Goal: Task Accomplishment & Management: Manage account settings

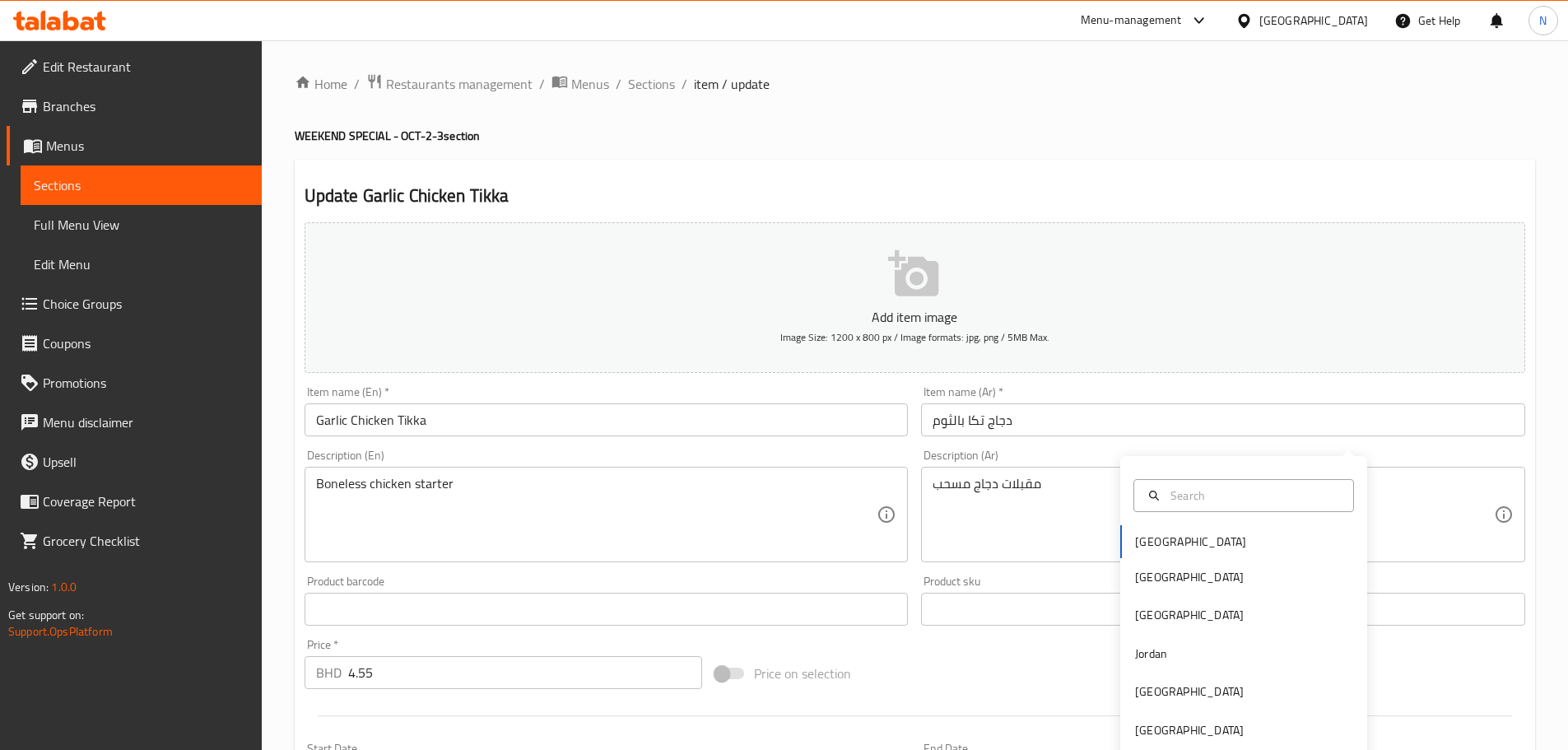
scroll to position [413, 0]
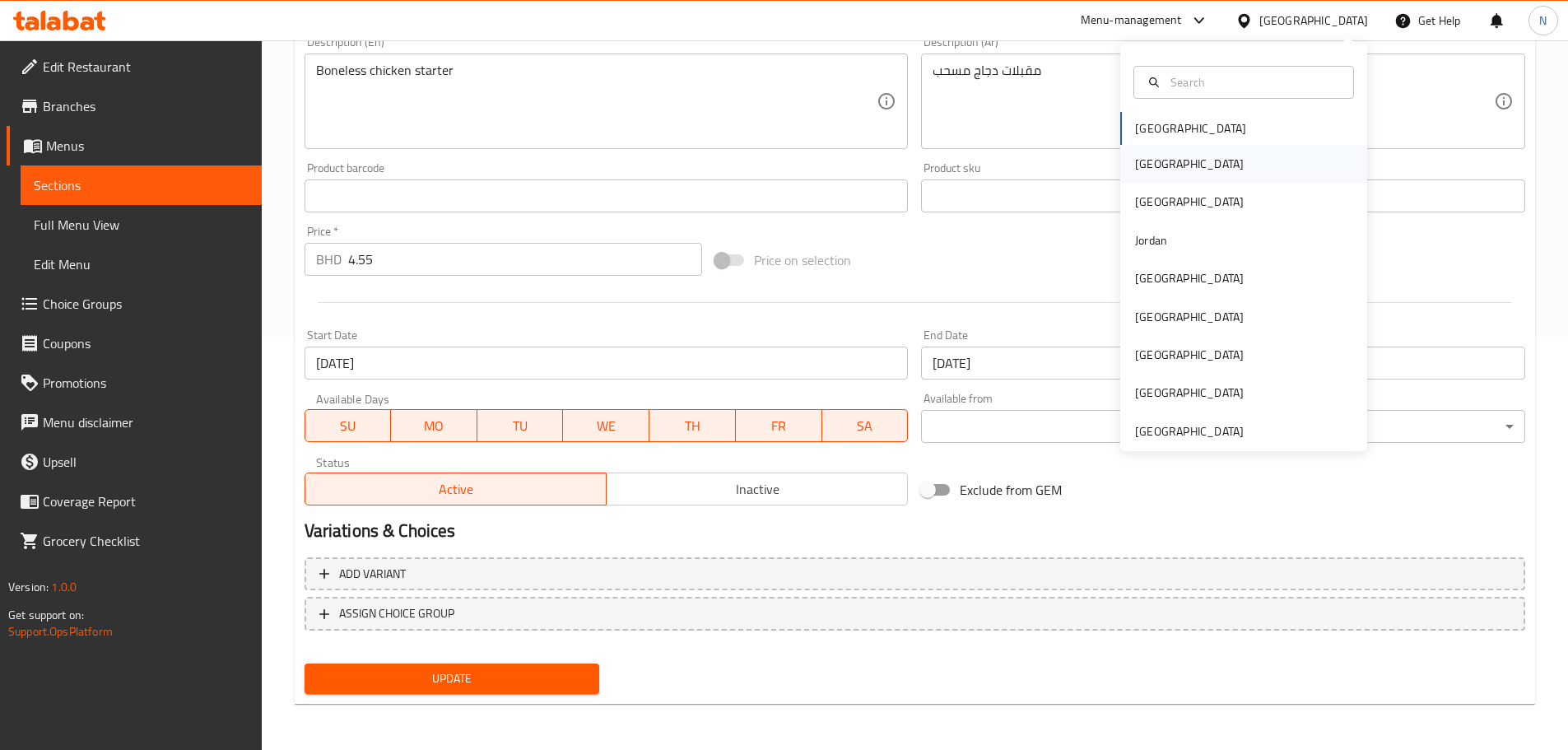
click at [1139, 170] on div "[GEOGRAPHIC_DATA]" at bounding box center [1189, 164] width 108 height 18
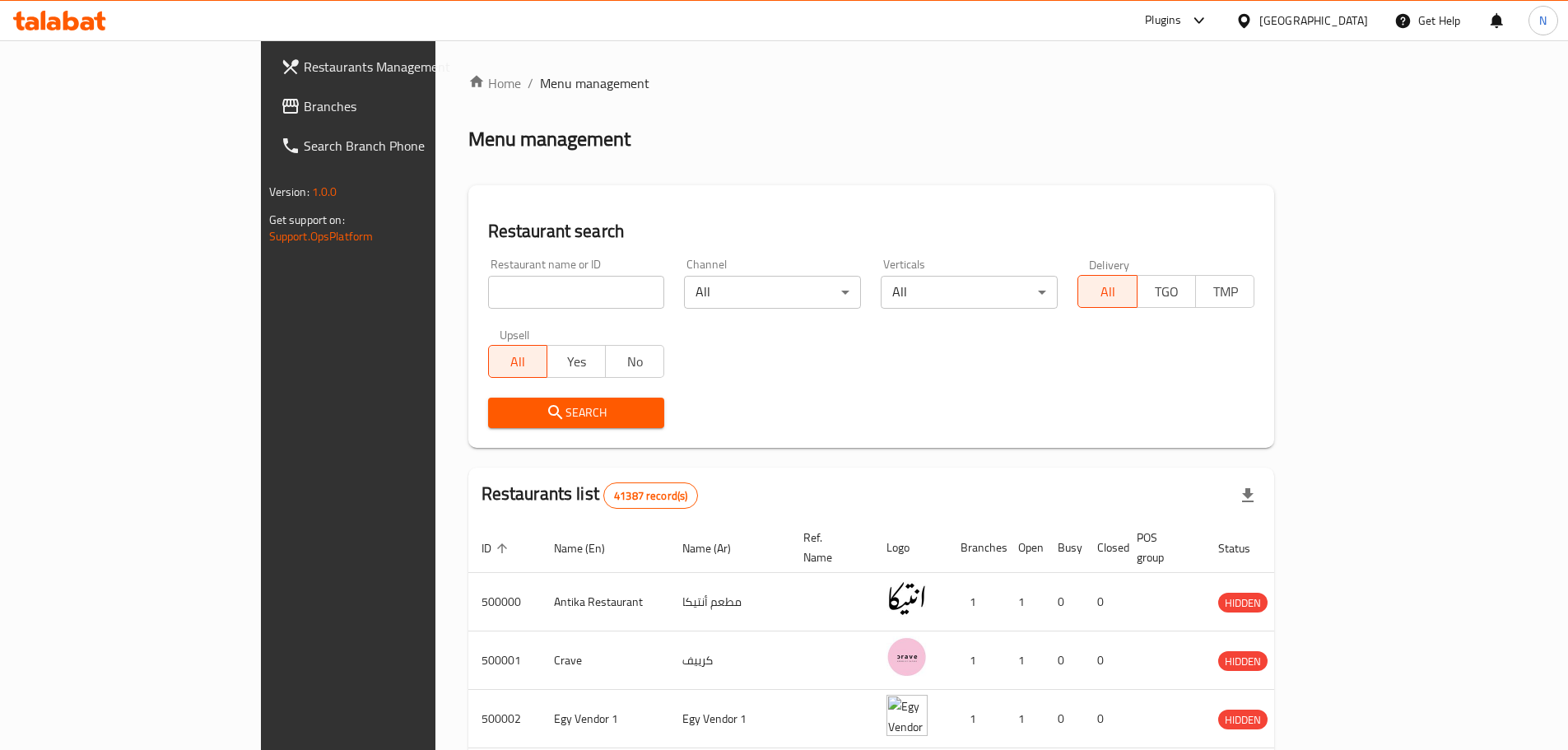
click at [304, 114] on span "Branches" at bounding box center [407, 107] width 206 height 20
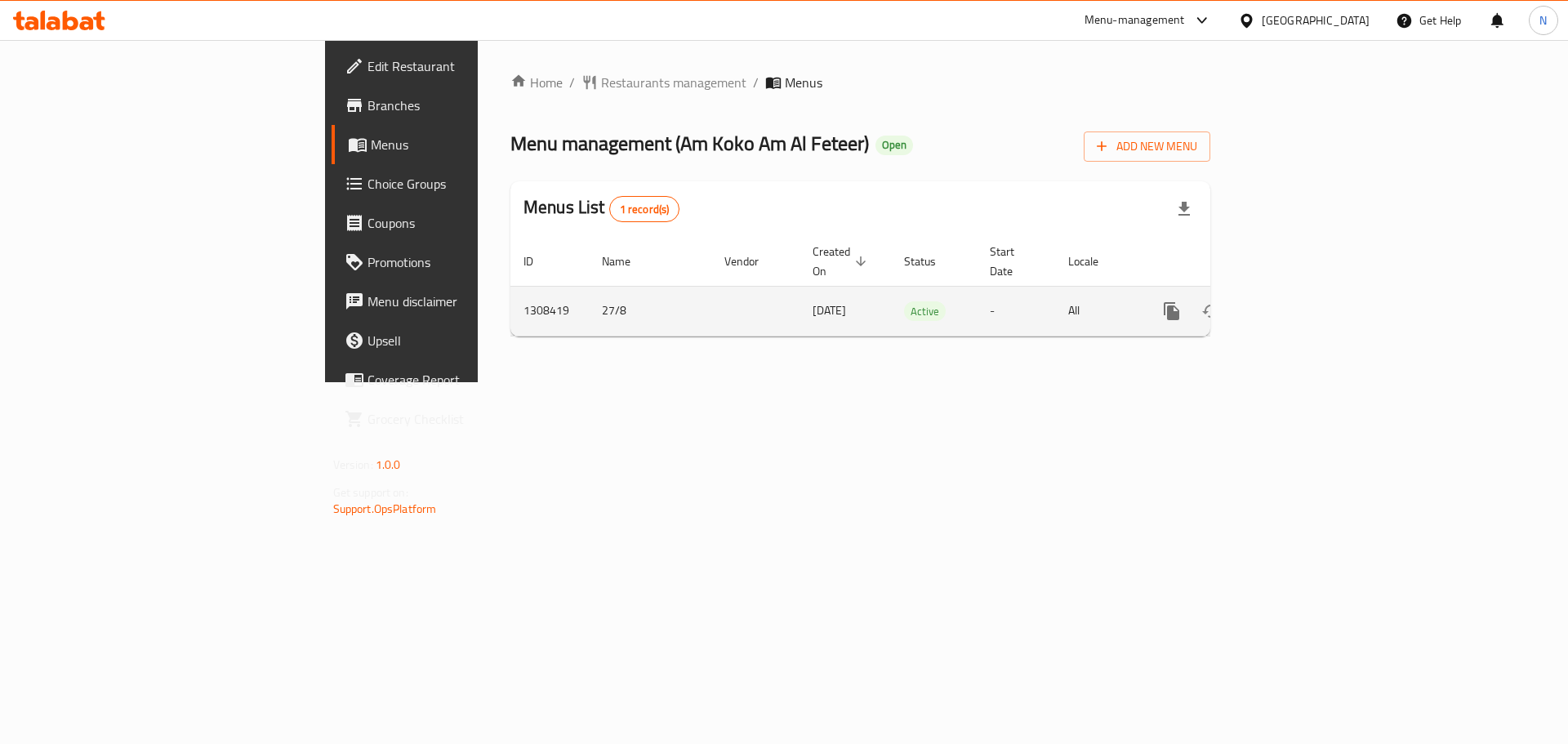
click at [1299, 302] on icon "enhanced table" at bounding box center [1289, 312] width 20 height 20
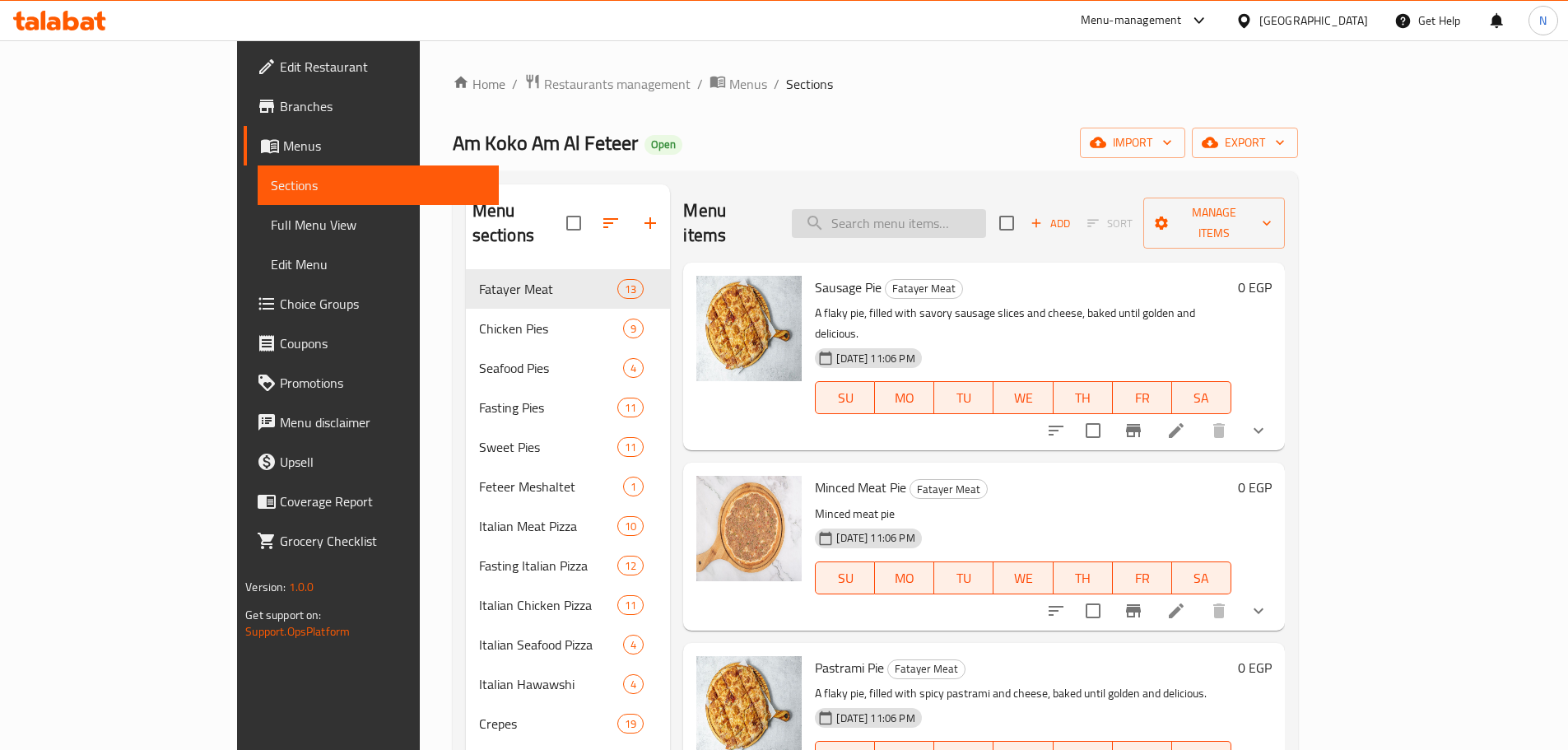
click at [986, 209] on input "search" at bounding box center [888, 224] width 194 height 29
paste input "Sausage Kiri Pie"
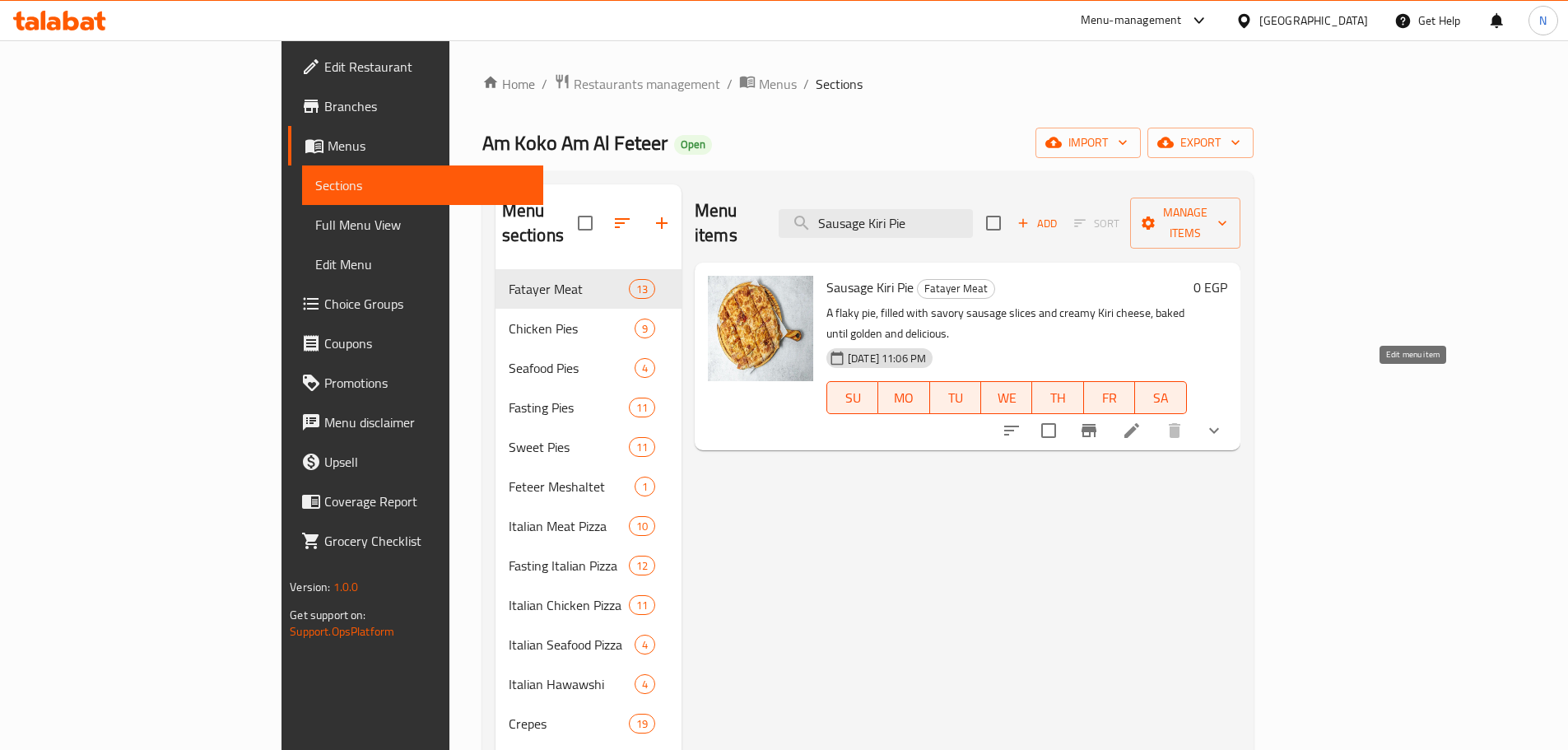
type input "Sausage Kiri Pie"
click at [1141, 421] on icon at bounding box center [1132, 430] width 20 height 20
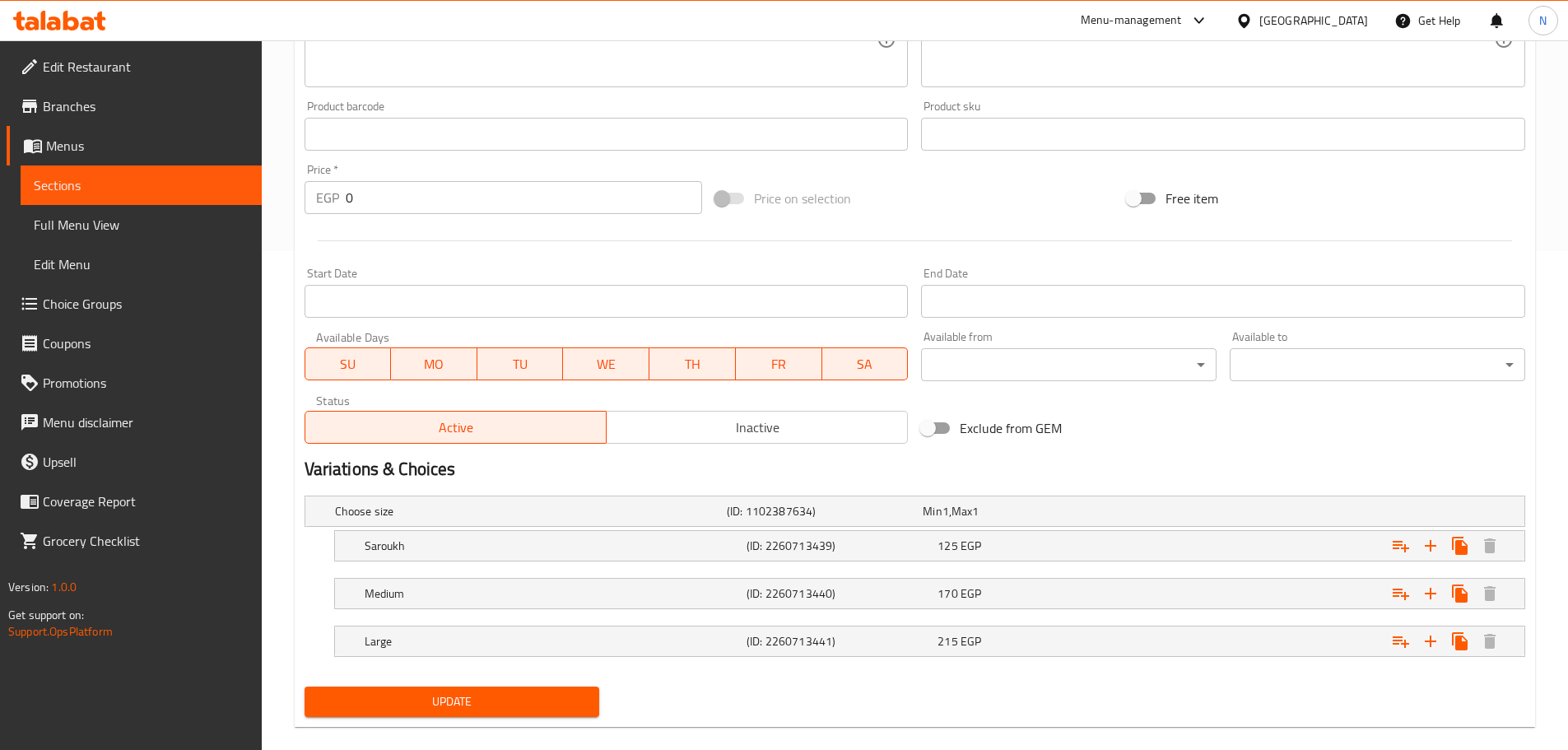
scroll to position [522, 0]
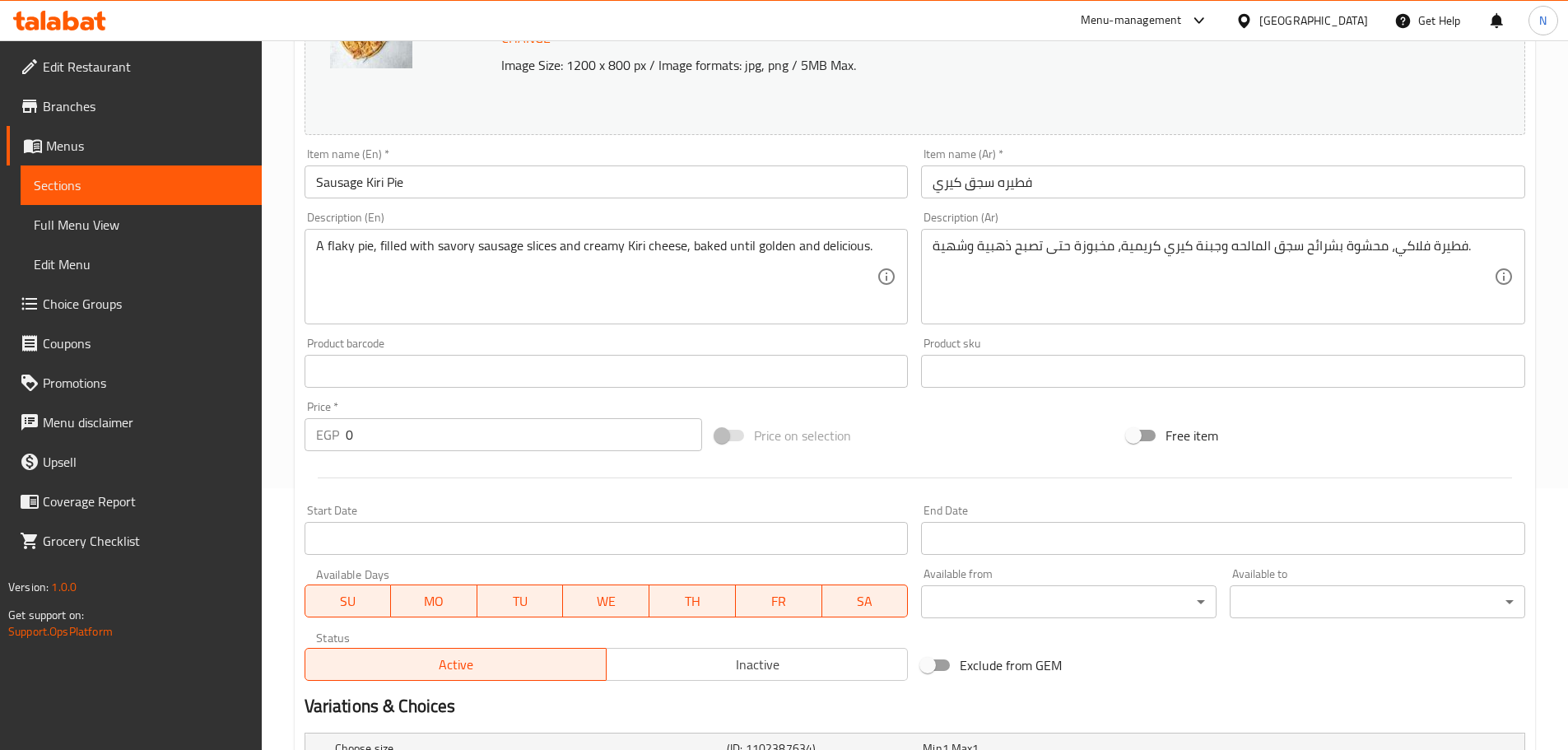
scroll to position [522, 0]
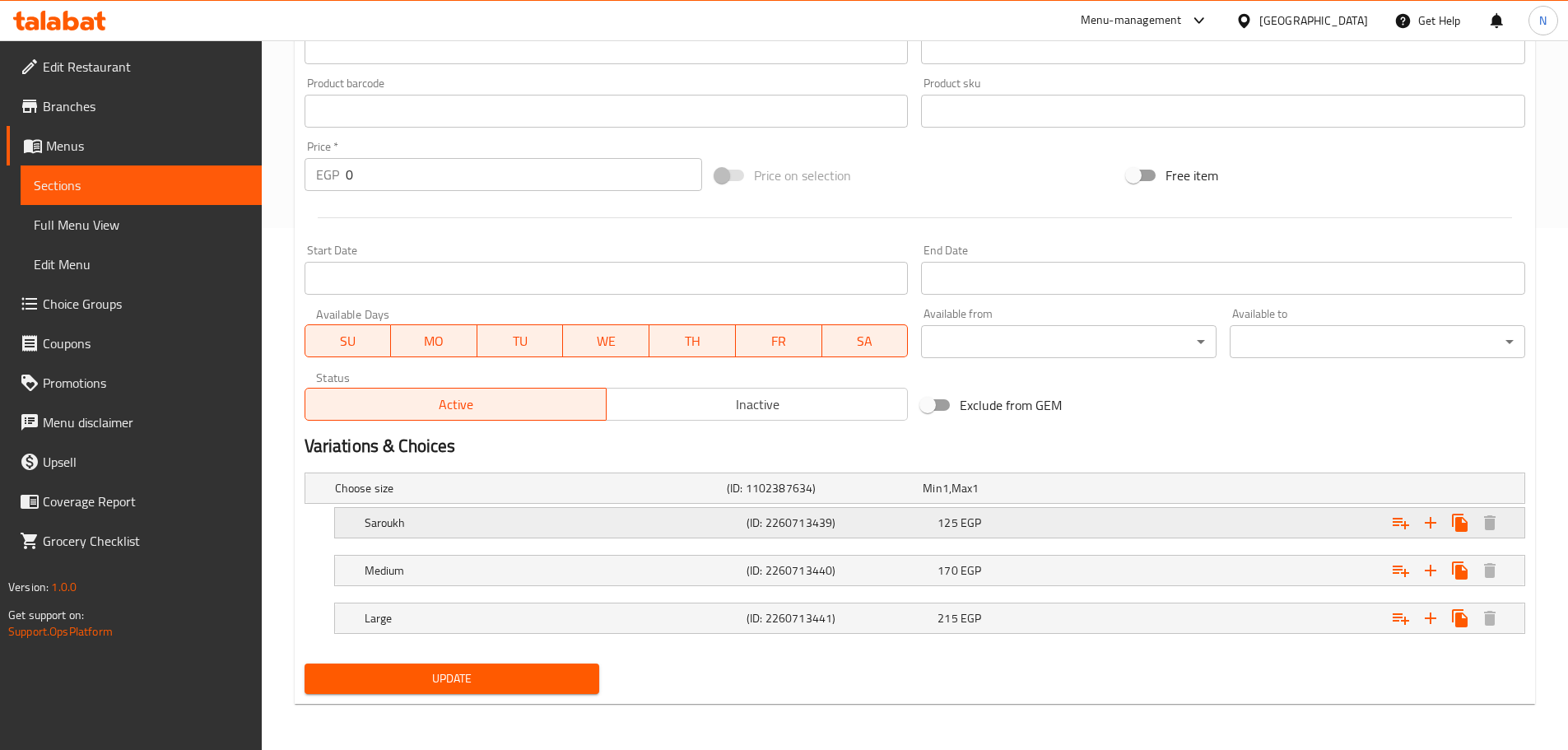
click at [714, 517] on h5 "Saroukh" at bounding box center [553, 523] width 376 height 16
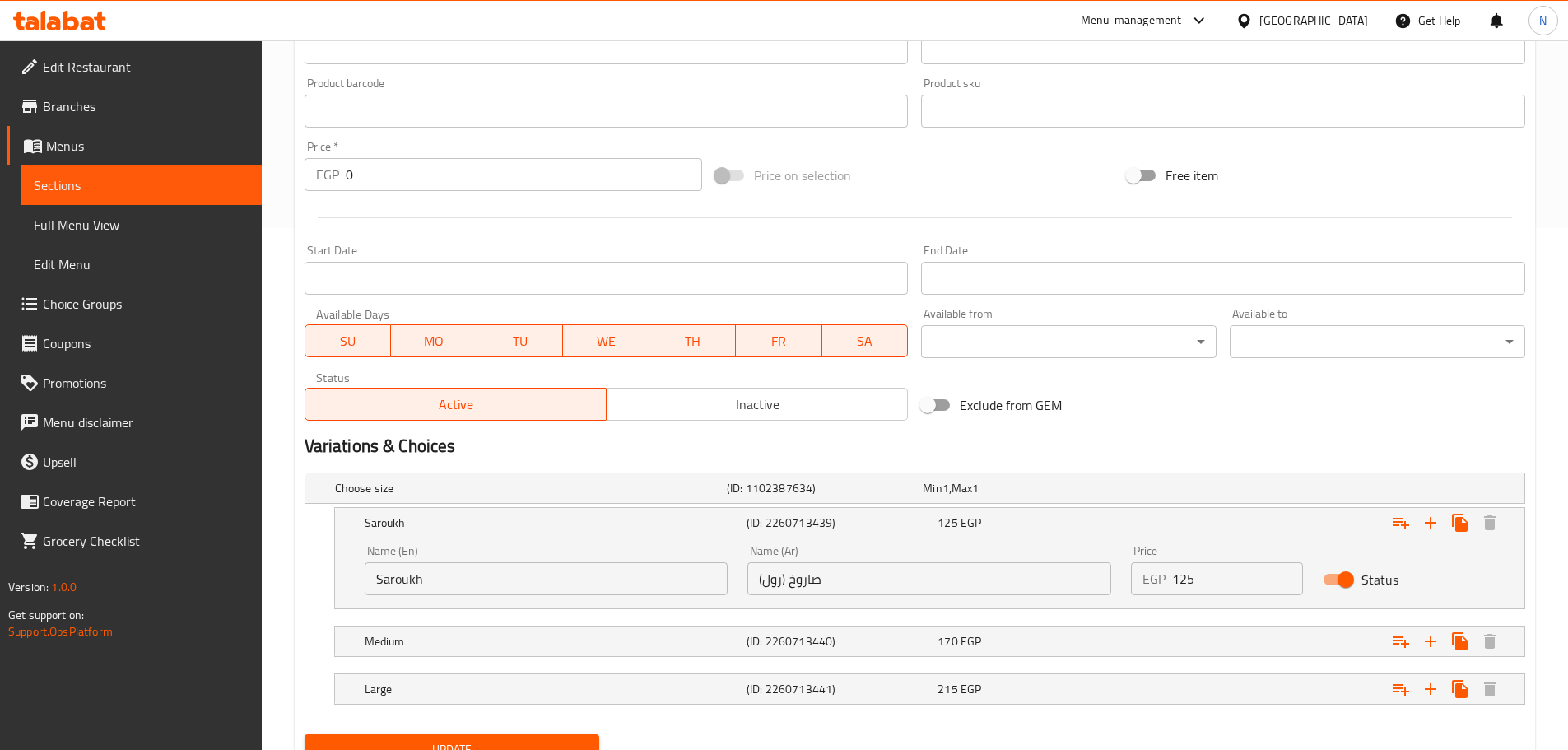
click at [631, 590] on input "Saroukh" at bounding box center [547, 578] width 364 height 33
type input "Saroukh Roll"
click at [544, 741] on span "Update" at bounding box center [452, 749] width 269 height 21
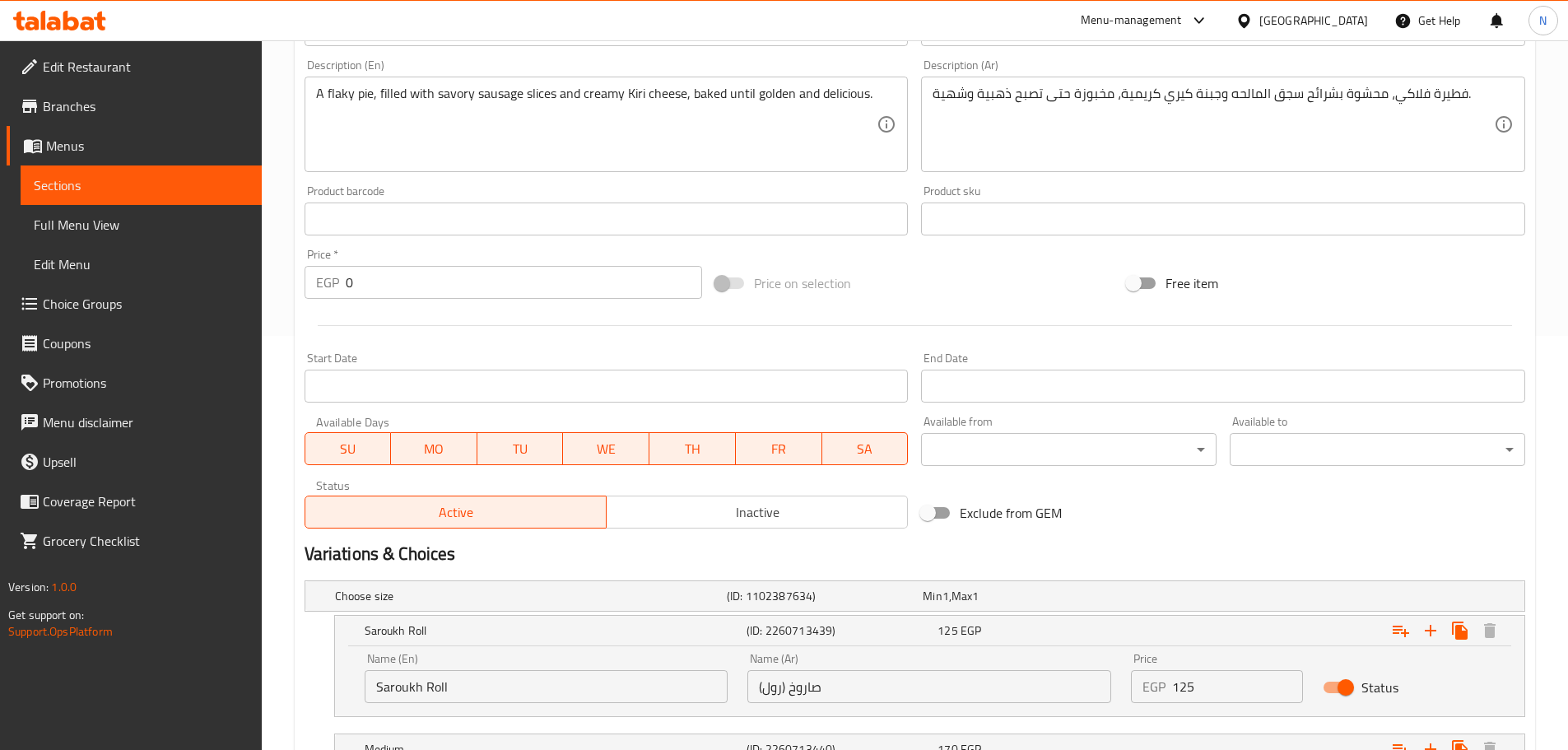
scroll to position [0, 0]
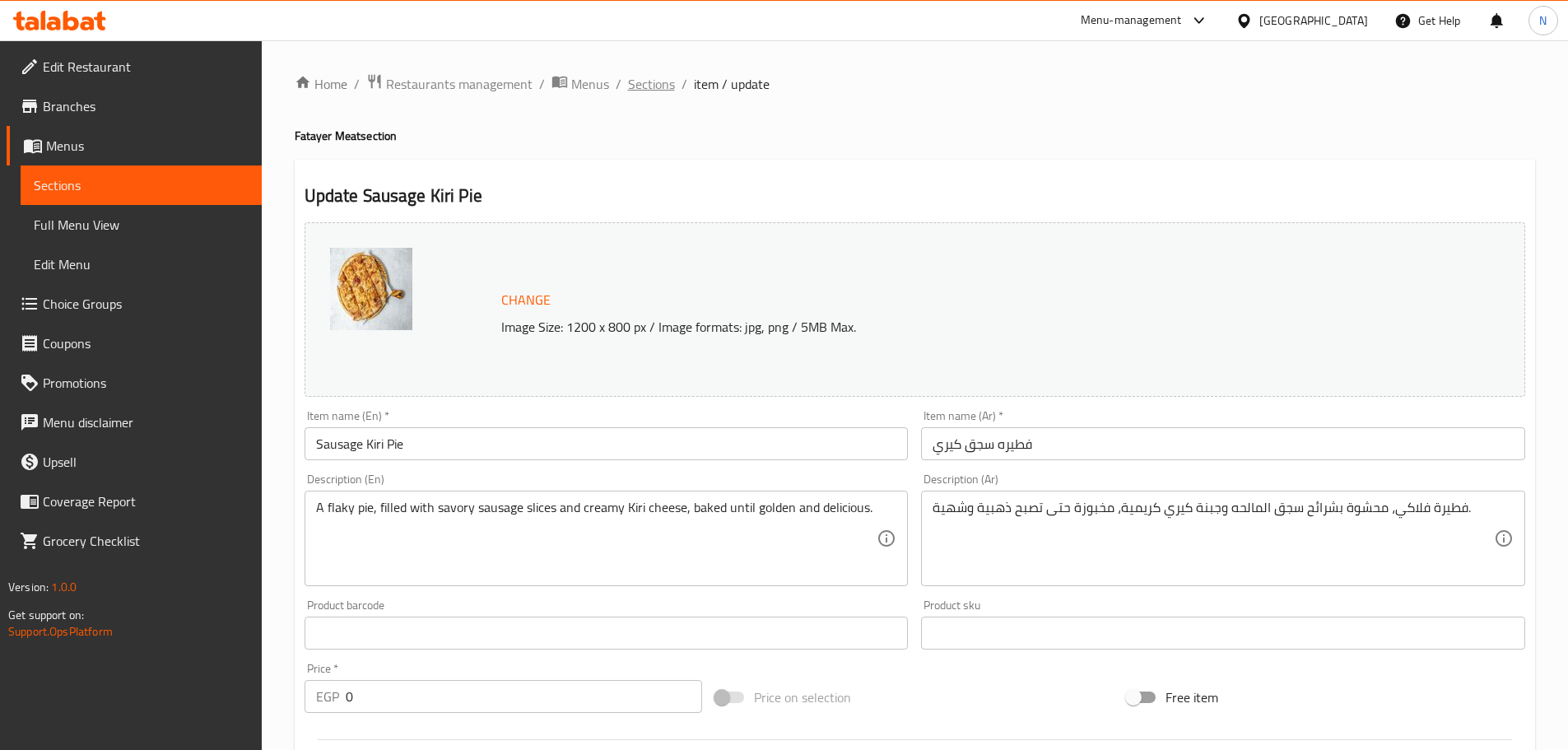
click at [637, 85] on span "Sections" at bounding box center [651, 84] width 47 height 20
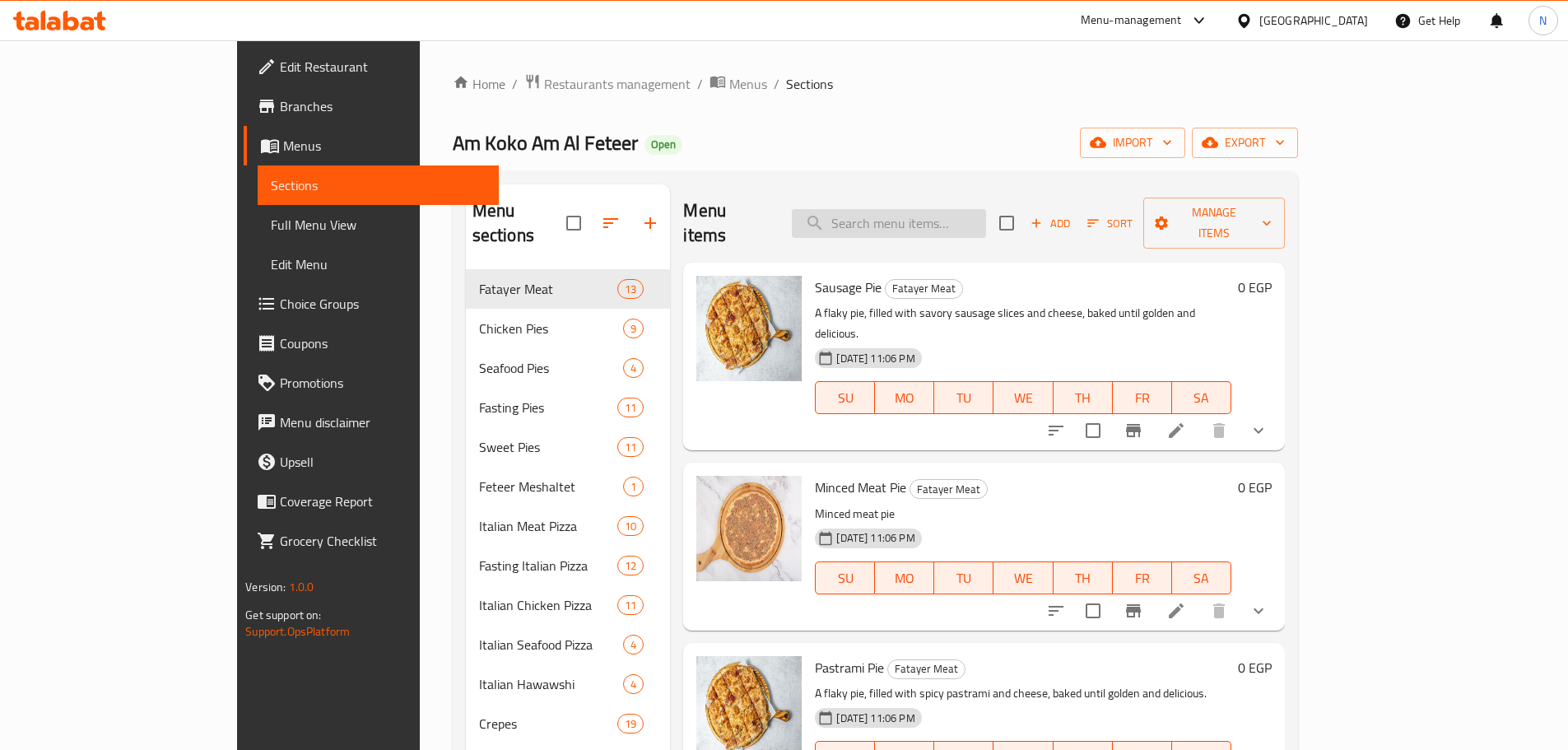
click at [942, 209] on input "search" at bounding box center [888, 224] width 194 height 29
paste input "Mixed Cheese Pie"
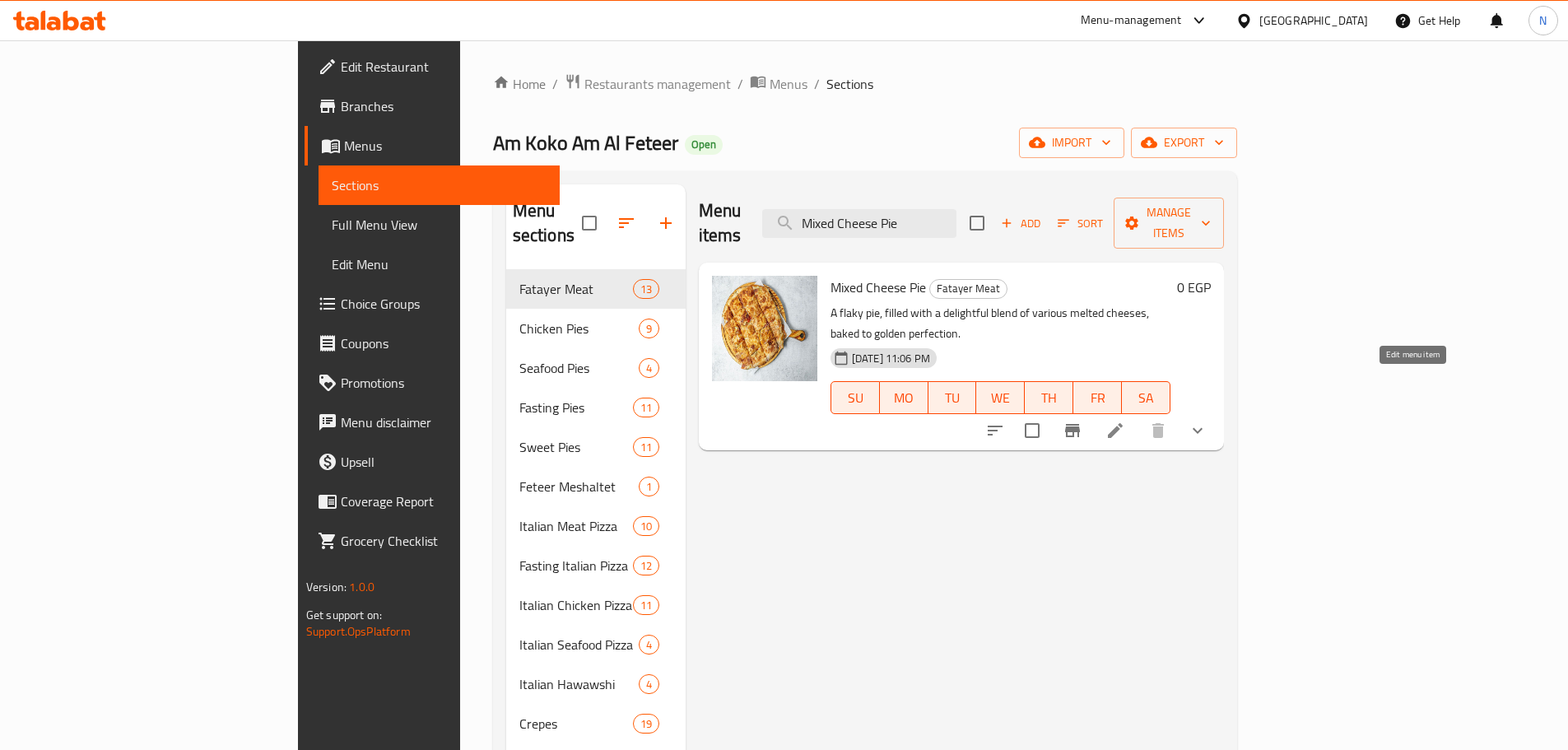
type input "Mixed Cheese Pie"
click at [1123, 423] on icon at bounding box center [1115, 430] width 15 height 15
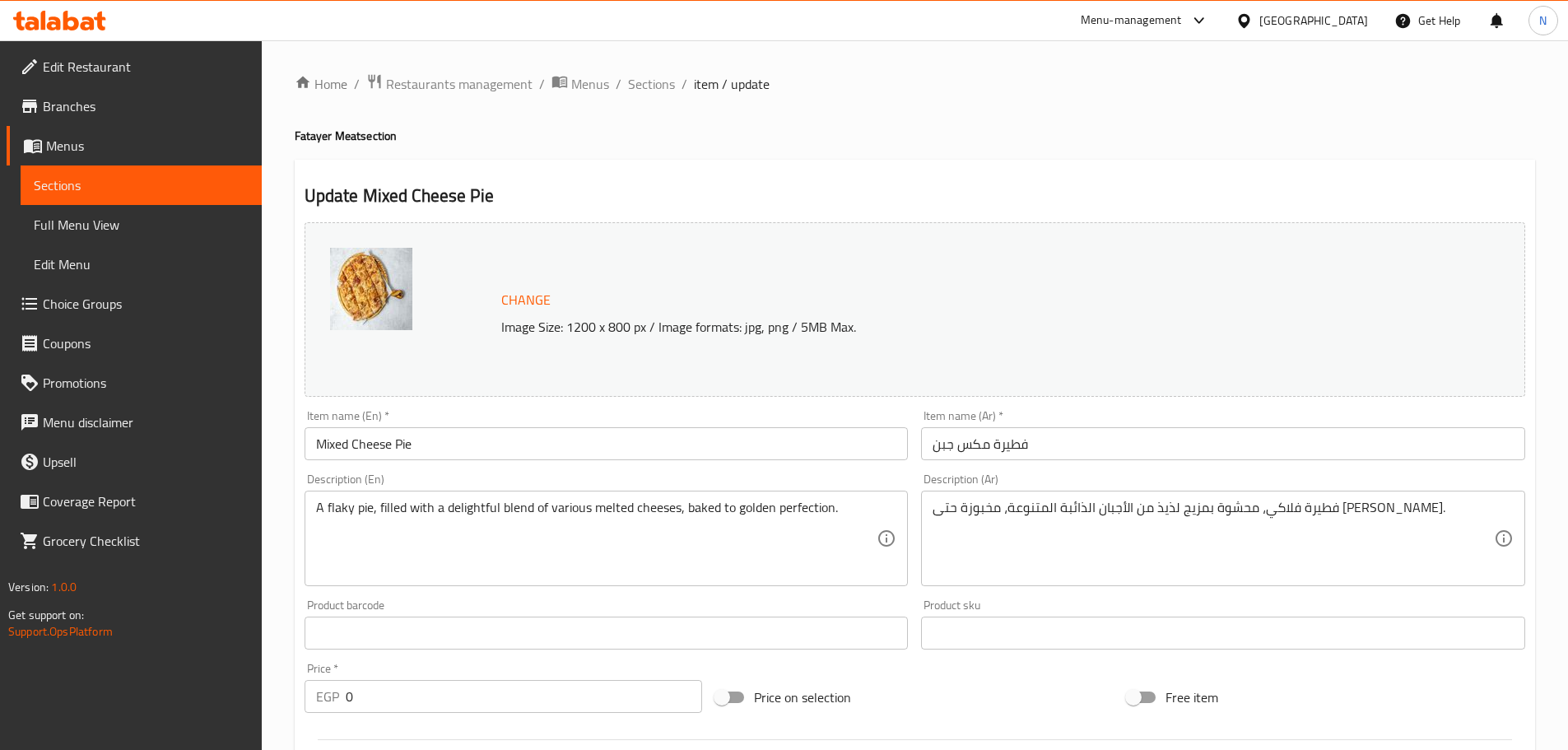
scroll to position [494, 0]
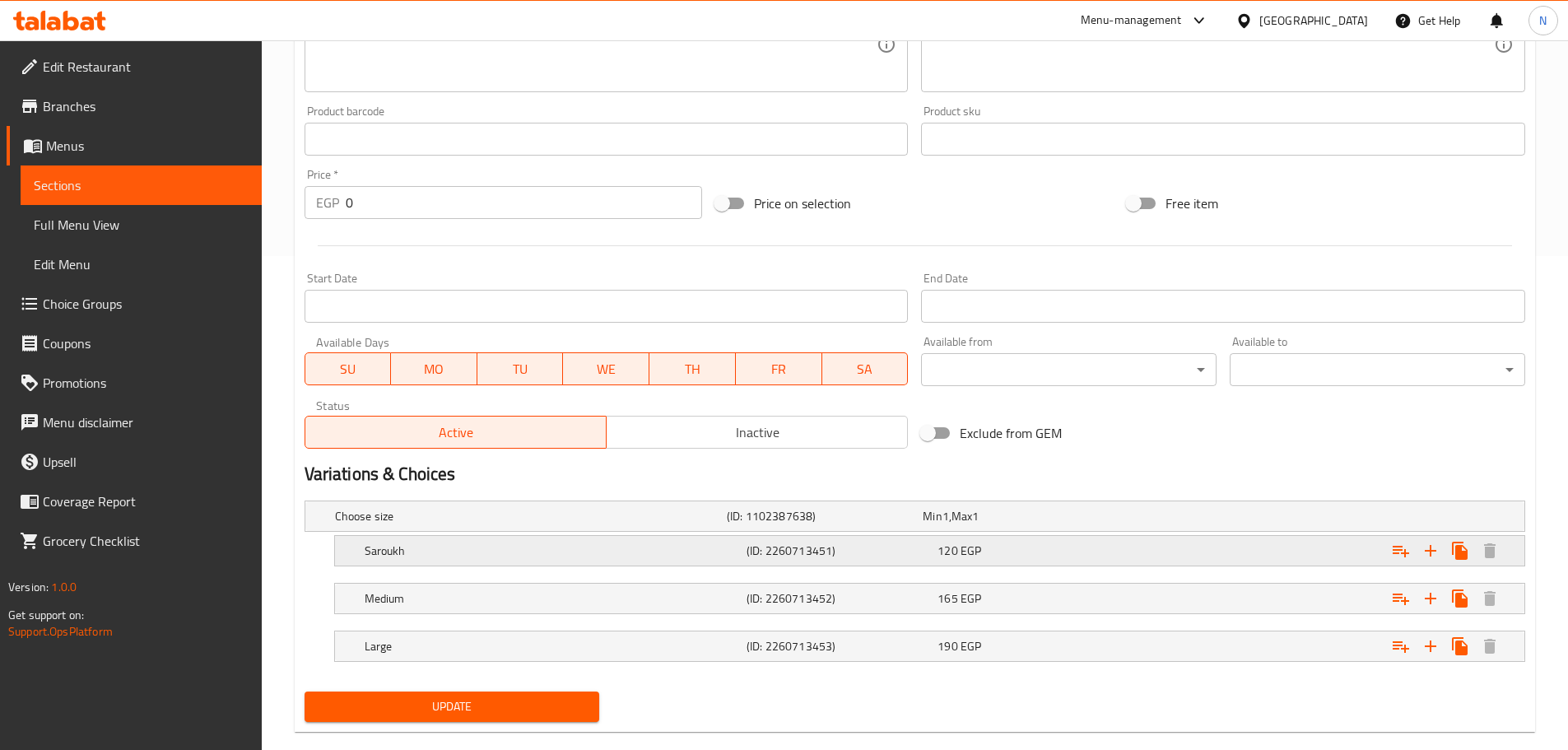
click at [657, 562] on div "Saroukh (ID: 2260713451) 120 EGP" at bounding box center [935, 550] width 1147 height 36
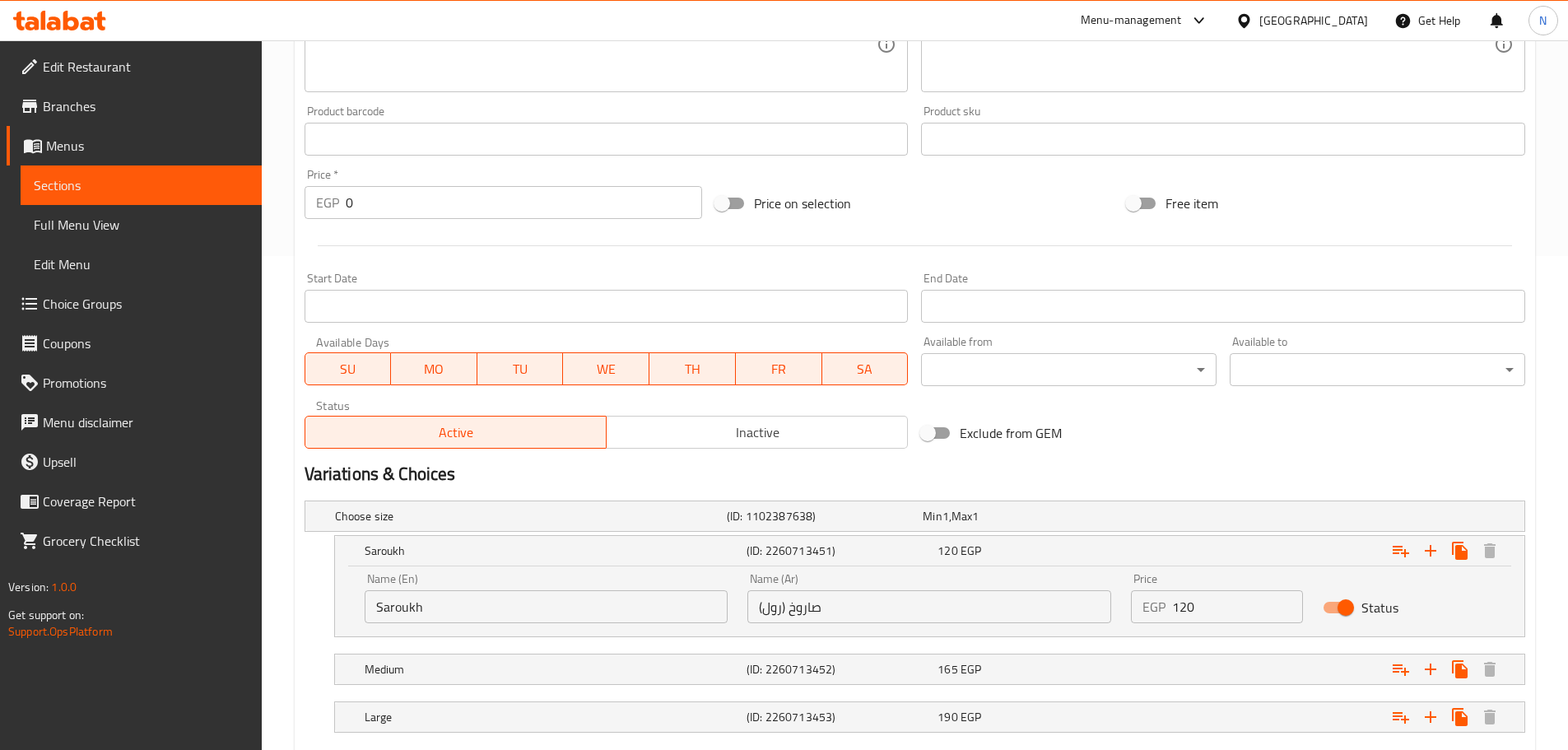
click at [634, 613] on input "Saroukh" at bounding box center [547, 607] width 364 height 33
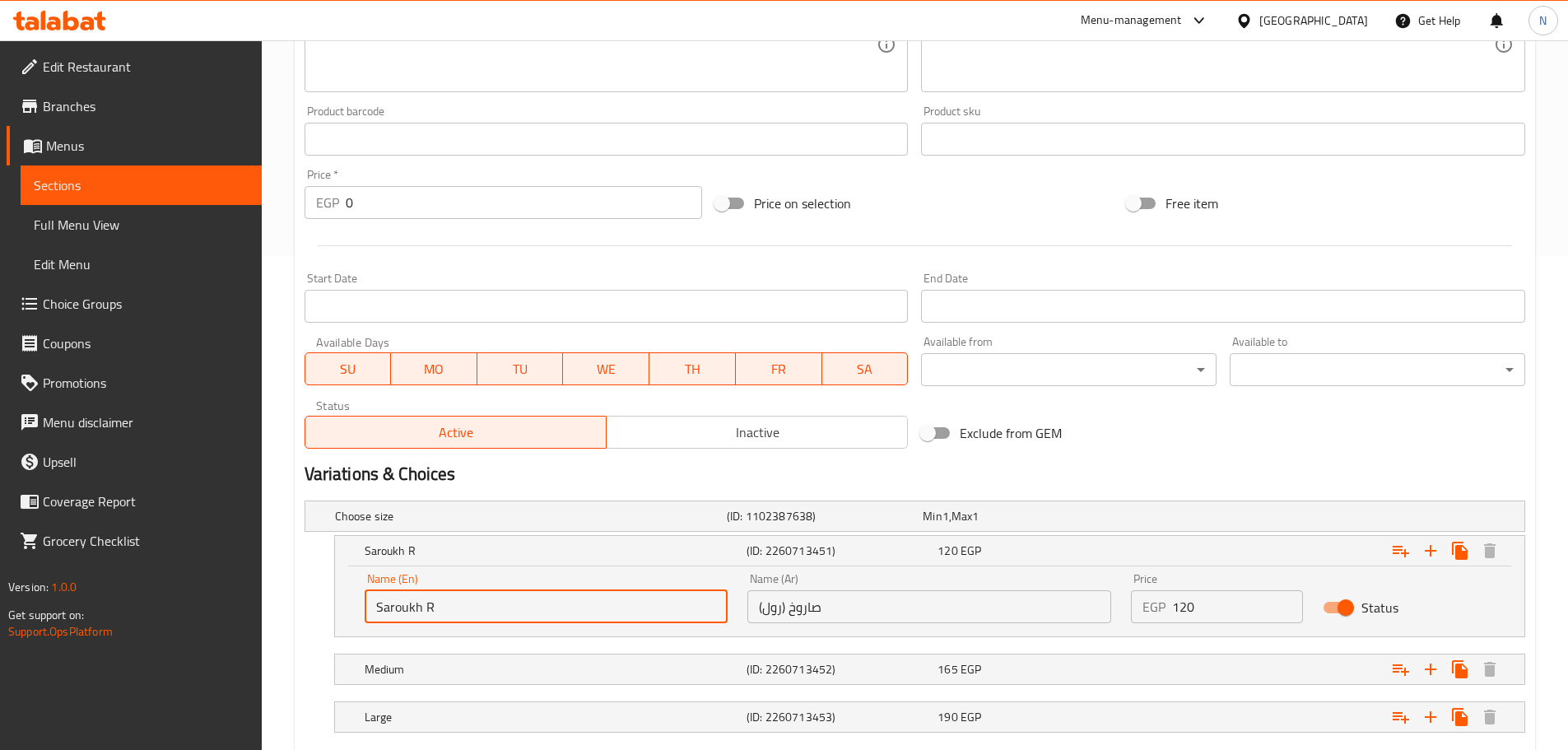
type input "Saroukh Roll"
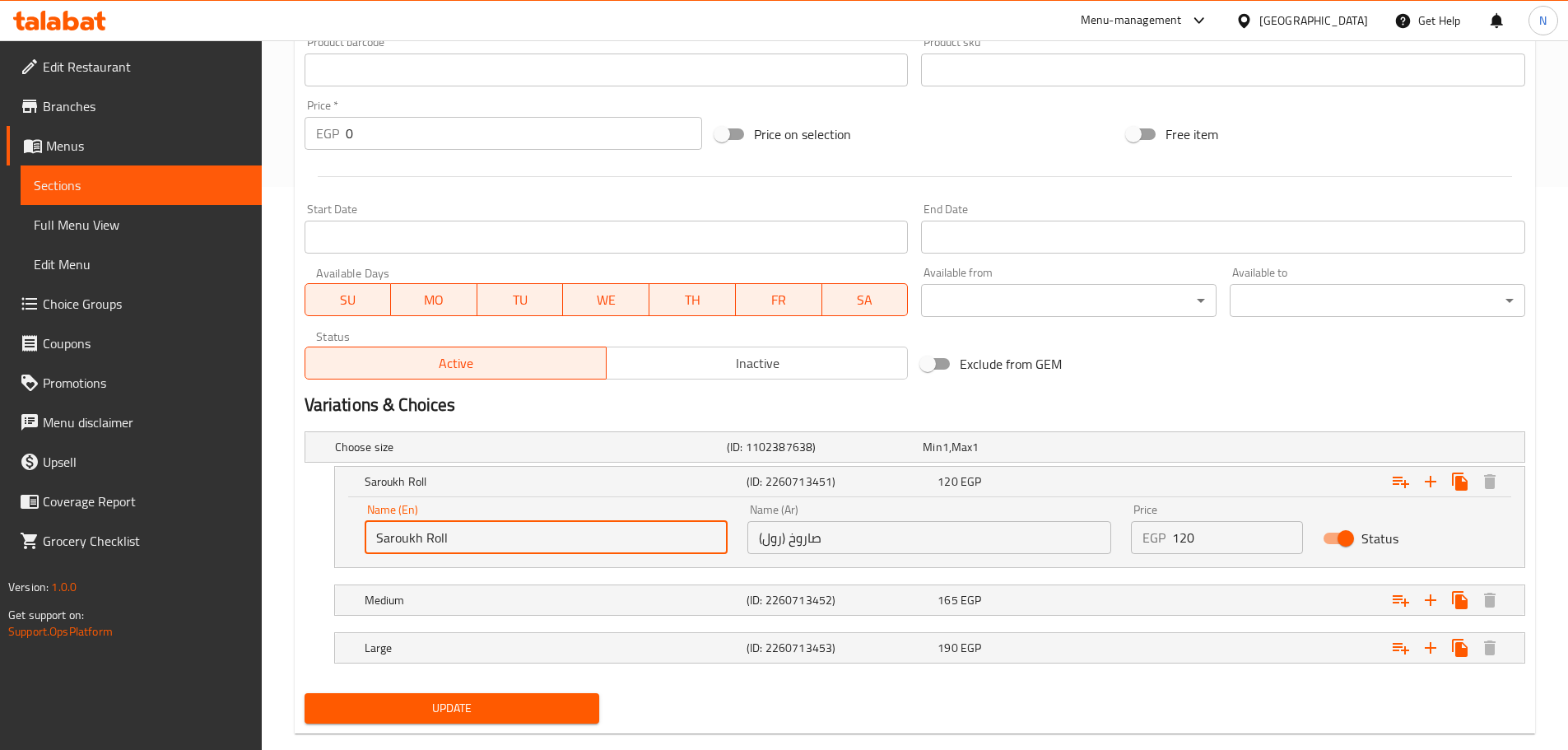
scroll to position [593, 0]
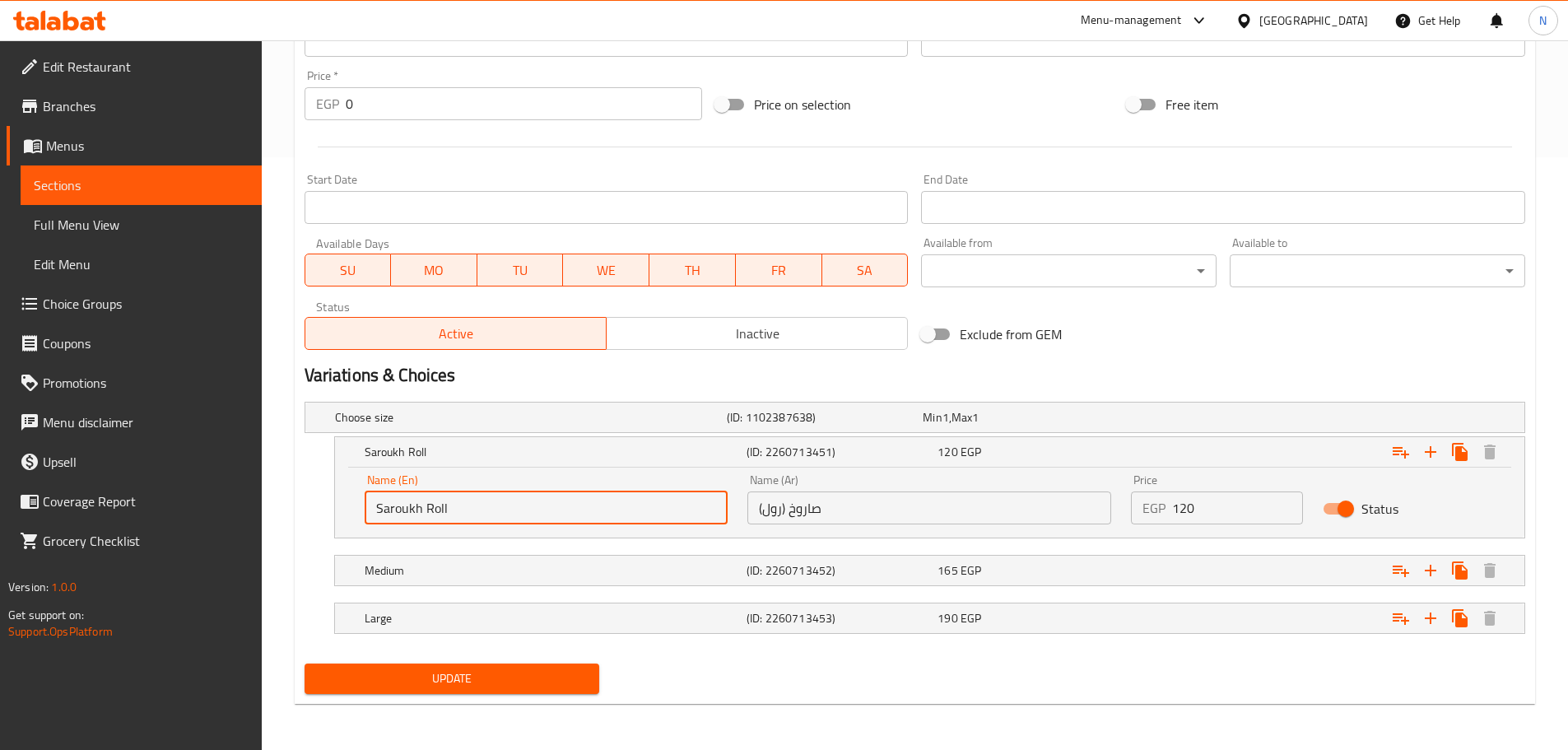
click at [508, 672] on span "Update" at bounding box center [452, 678] width 269 height 21
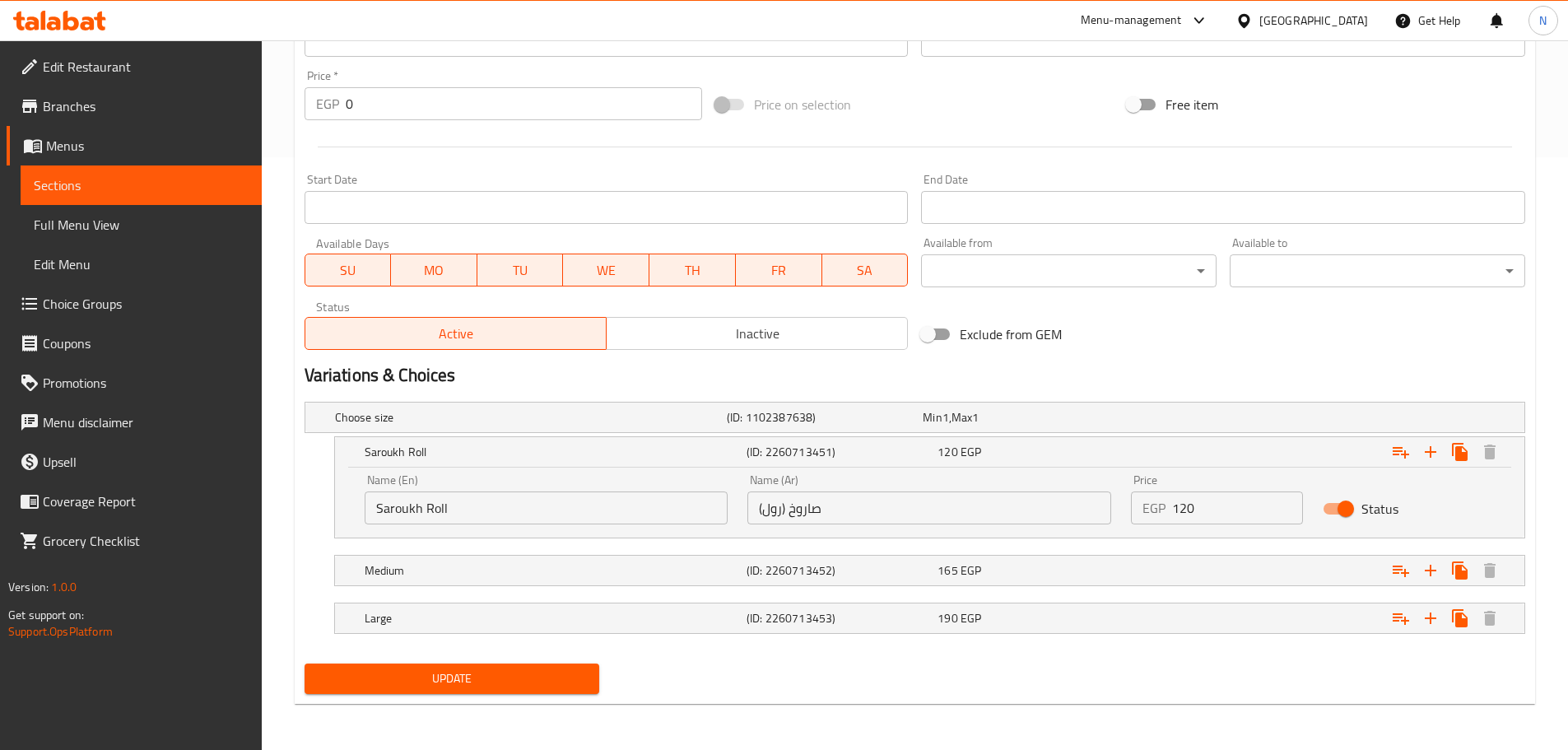
scroll to position [0, 0]
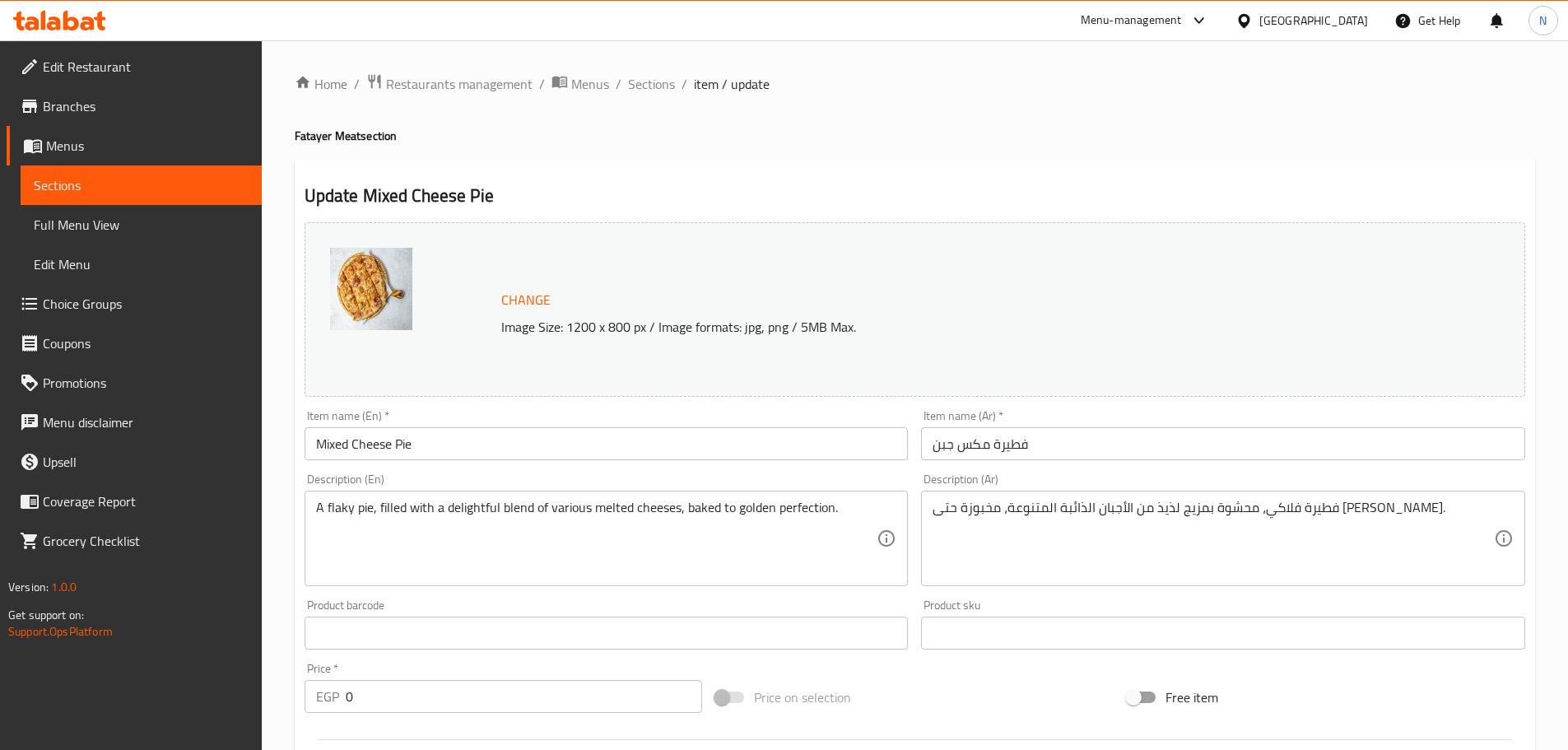
click at [623, 75] on ol "Home / Restaurants management / Menus / Sections / item / update" at bounding box center [914, 84] width 1241 height 21
click at [655, 82] on span "Sections" at bounding box center [651, 84] width 47 height 20
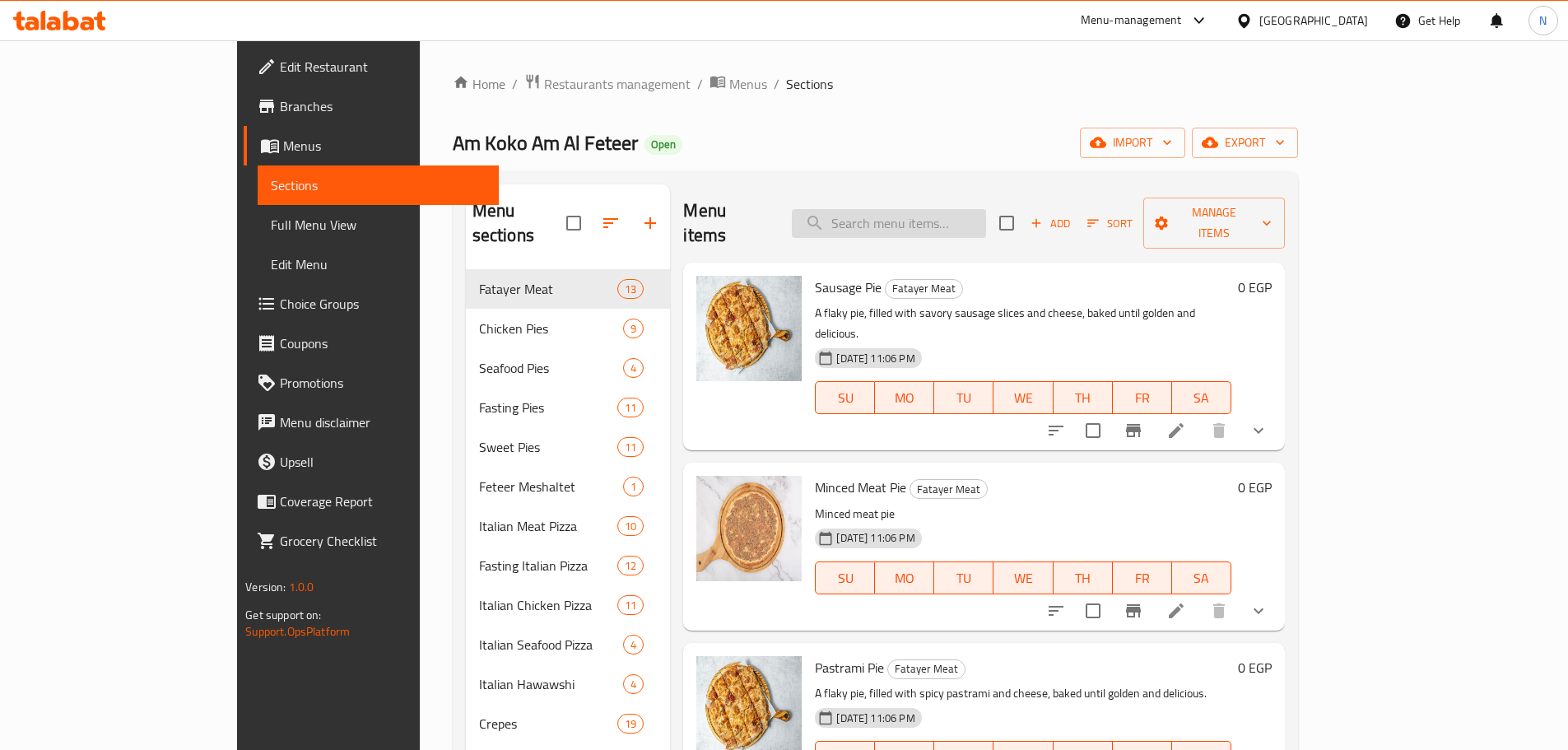
click at [986, 215] on input "search" at bounding box center [888, 224] width 194 height 29
paste input "Item Name [EN]"
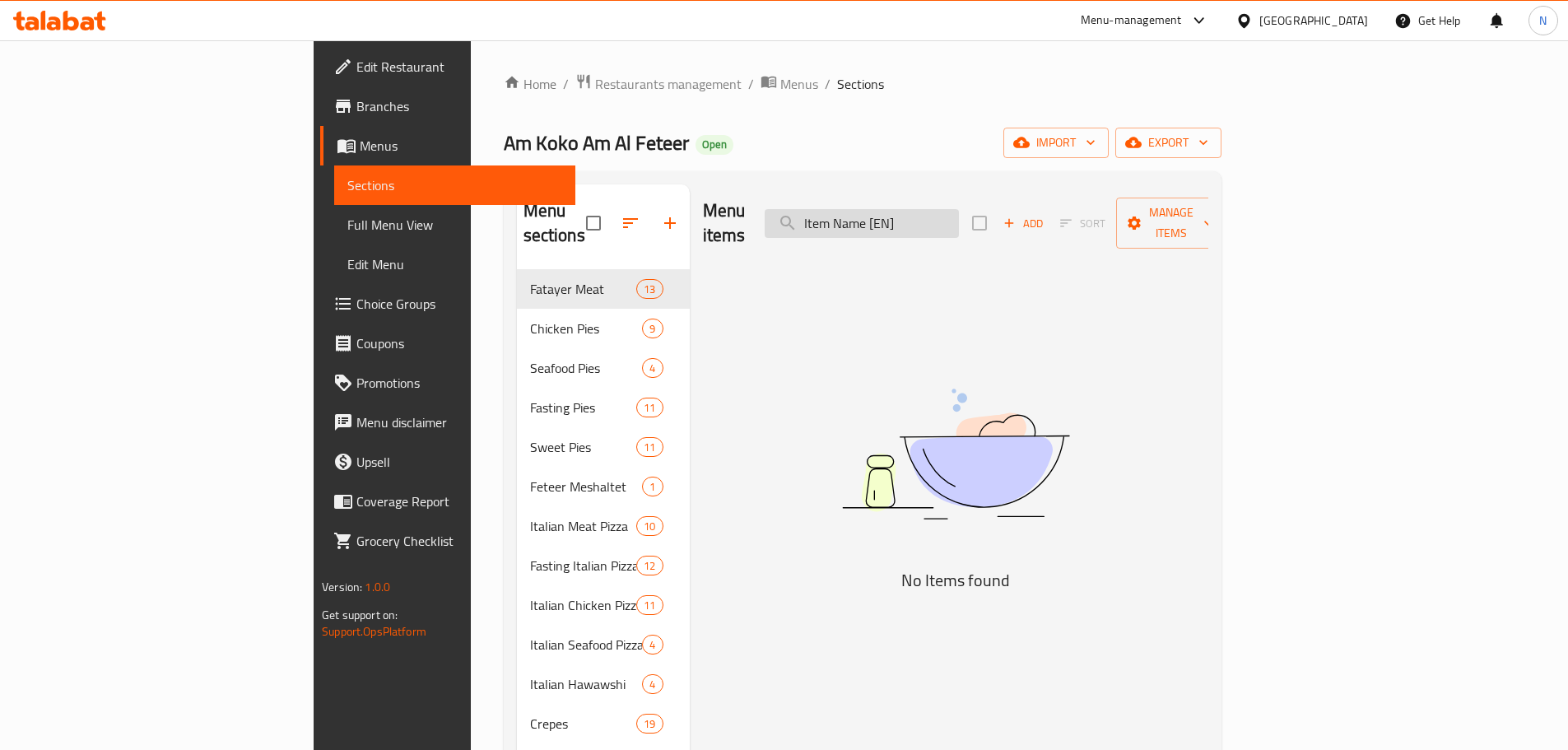
click at [931, 209] on input "Item Name [EN]" at bounding box center [861, 224] width 194 height 29
paste input "Pepperoni Pie"
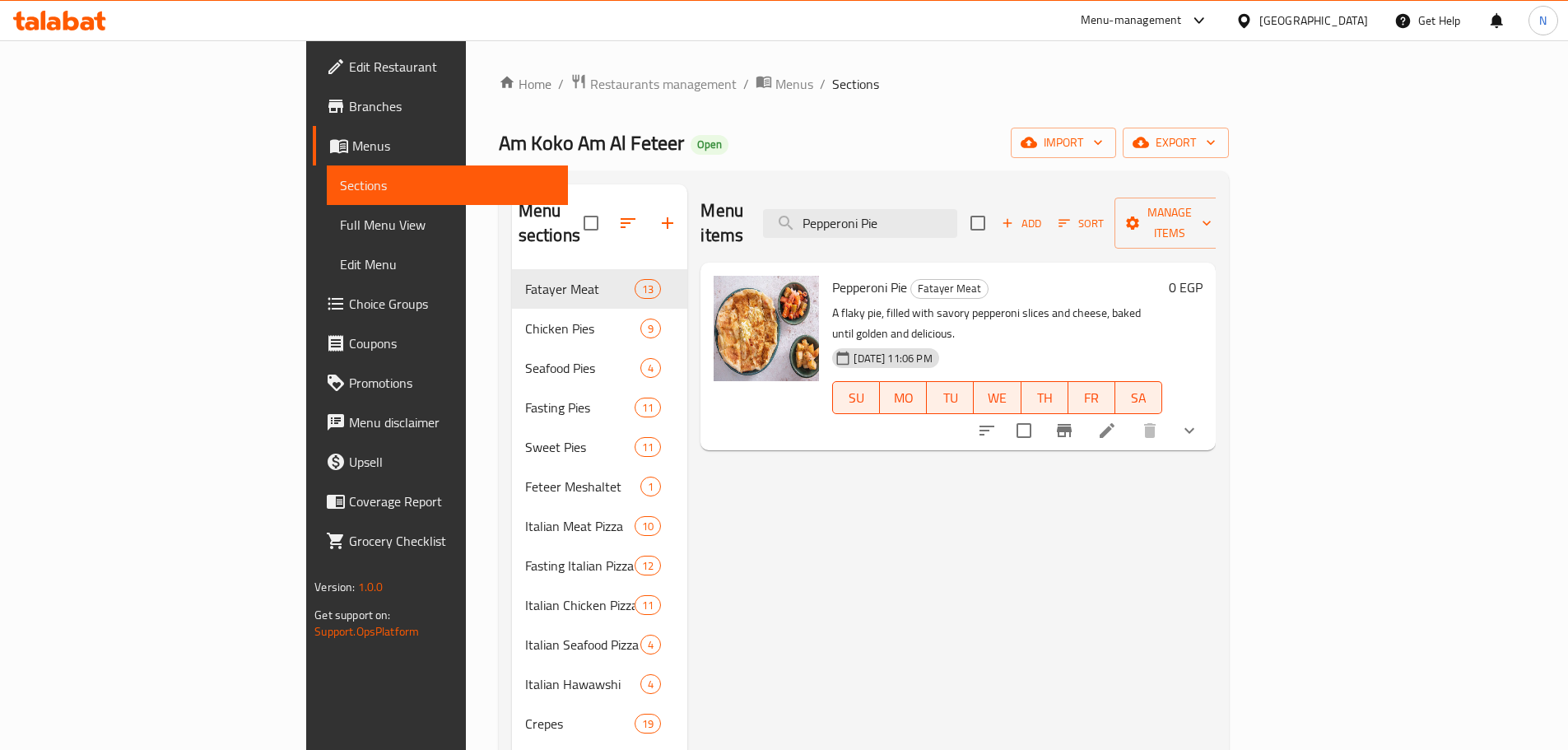
type input "Pepperoni Pie"
click at [1130, 416] on li at bounding box center [1107, 430] width 47 height 30
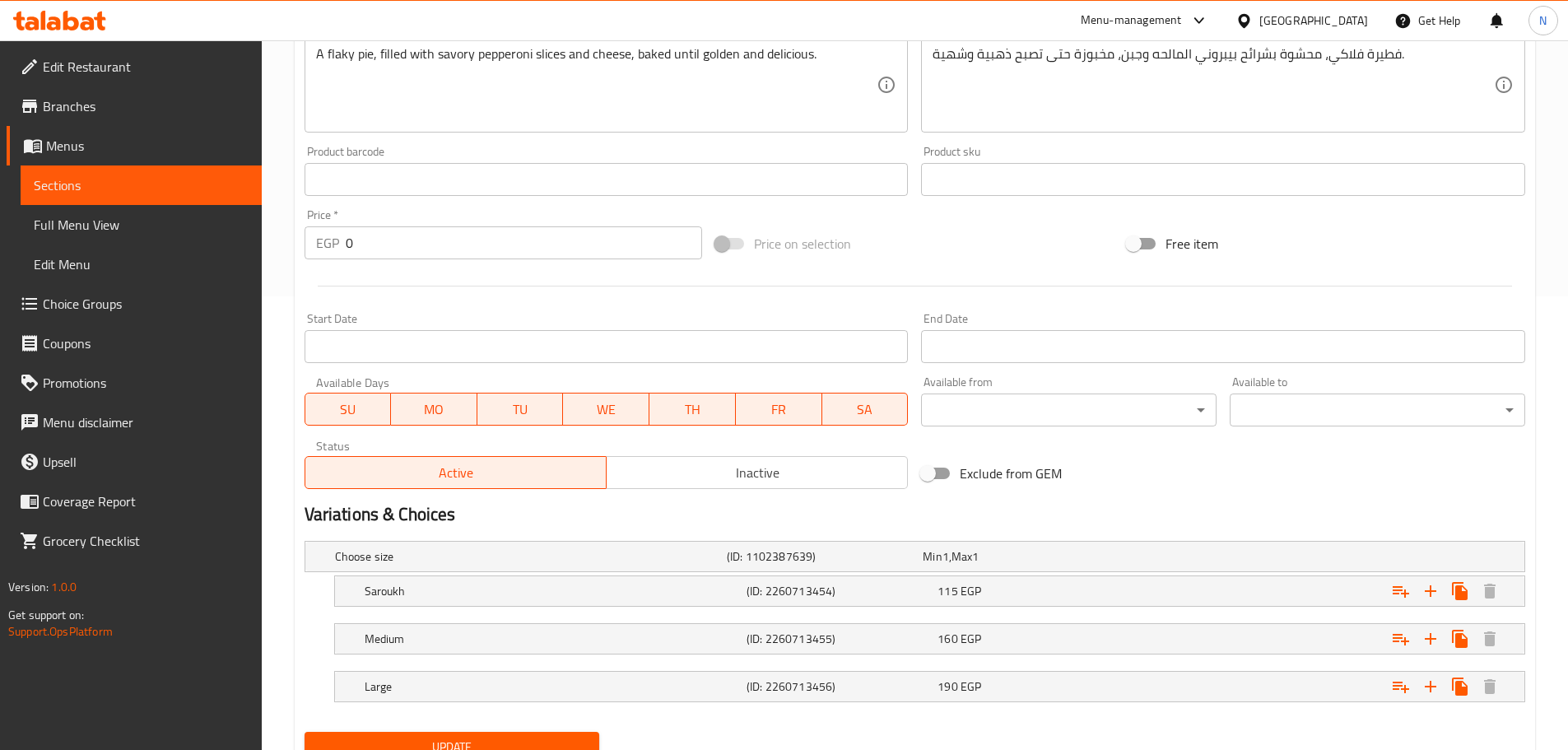
scroll to position [456, 0]
click at [706, 599] on div "Saroukh" at bounding box center [552, 590] width 382 height 23
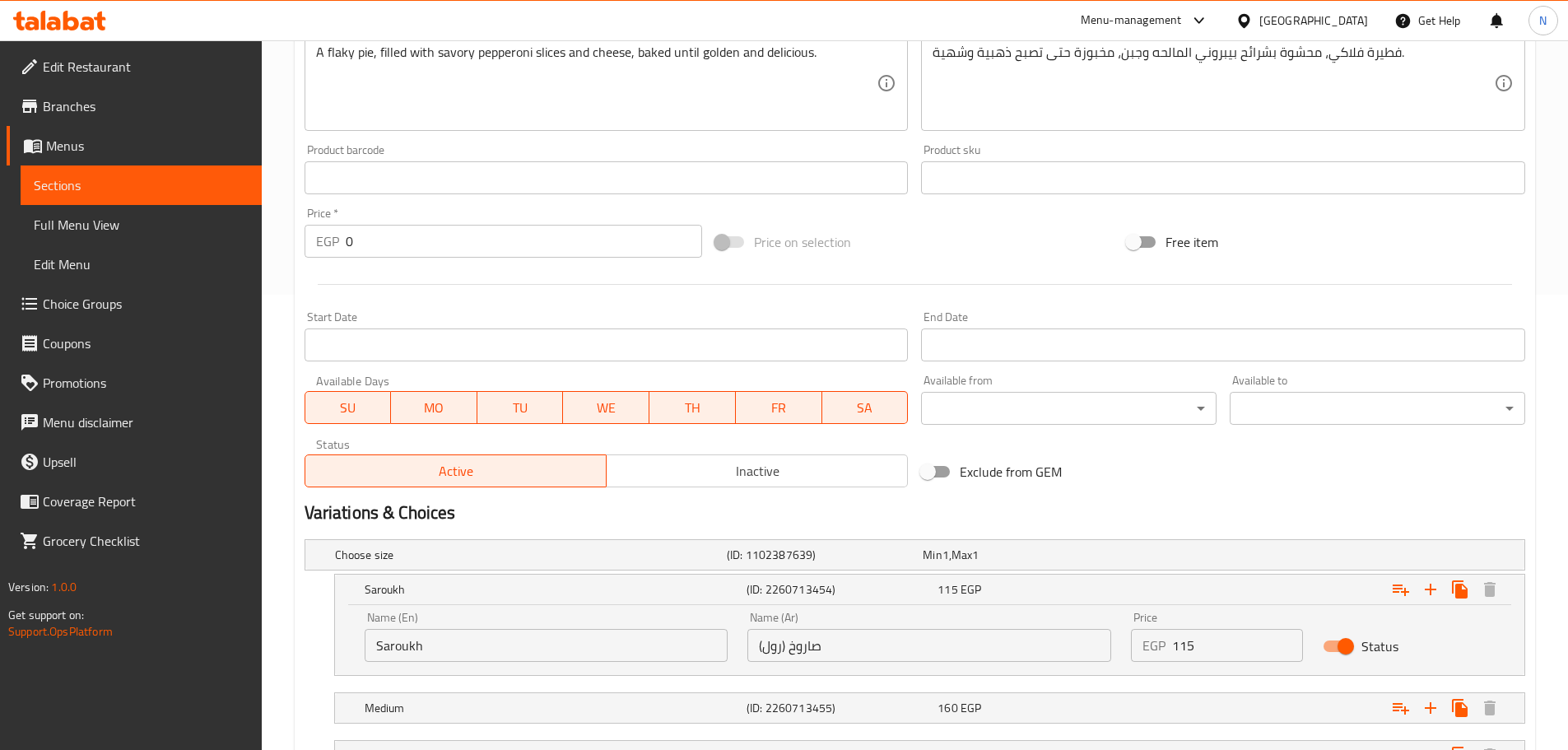
click at [696, 636] on input "Saroukh" at bounding box center [547, 645] width 364 height 33
type input "Saroukh Roll"
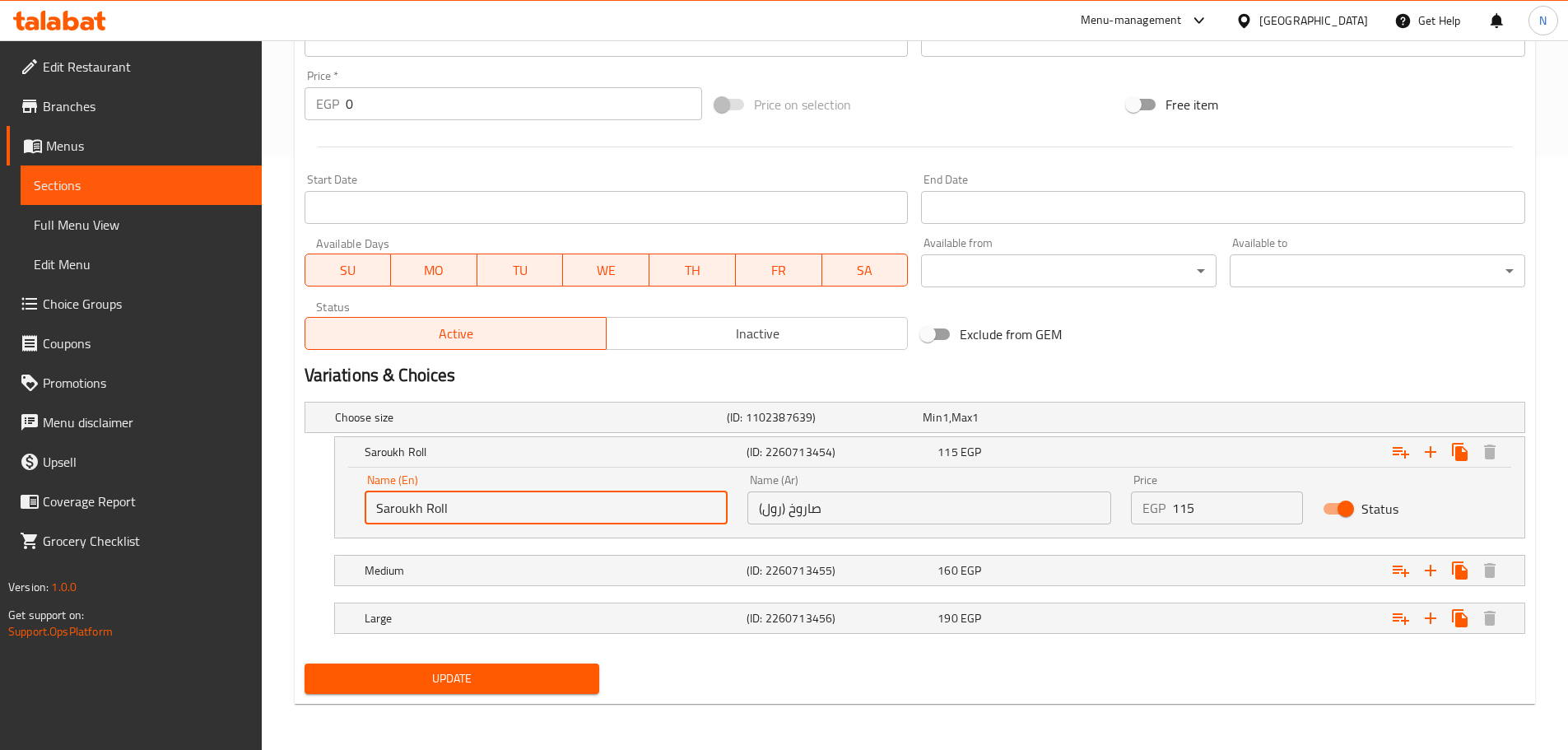
click at [469, 692] on button "Update" at bounding box center [452, 679] width 295 height 30
